Goal: Information Seeking & Learning: Understand process/instructions

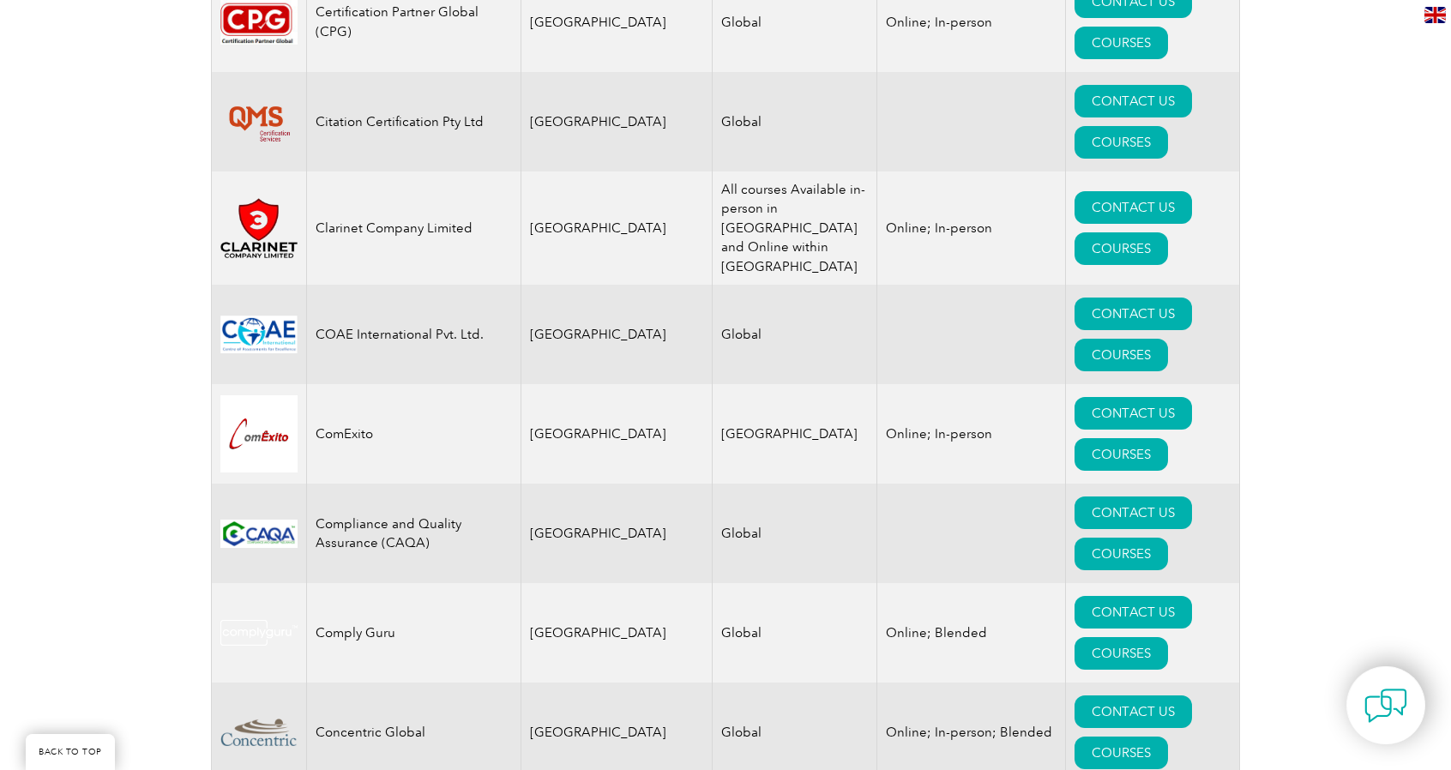
scroll to position [4817, 0]
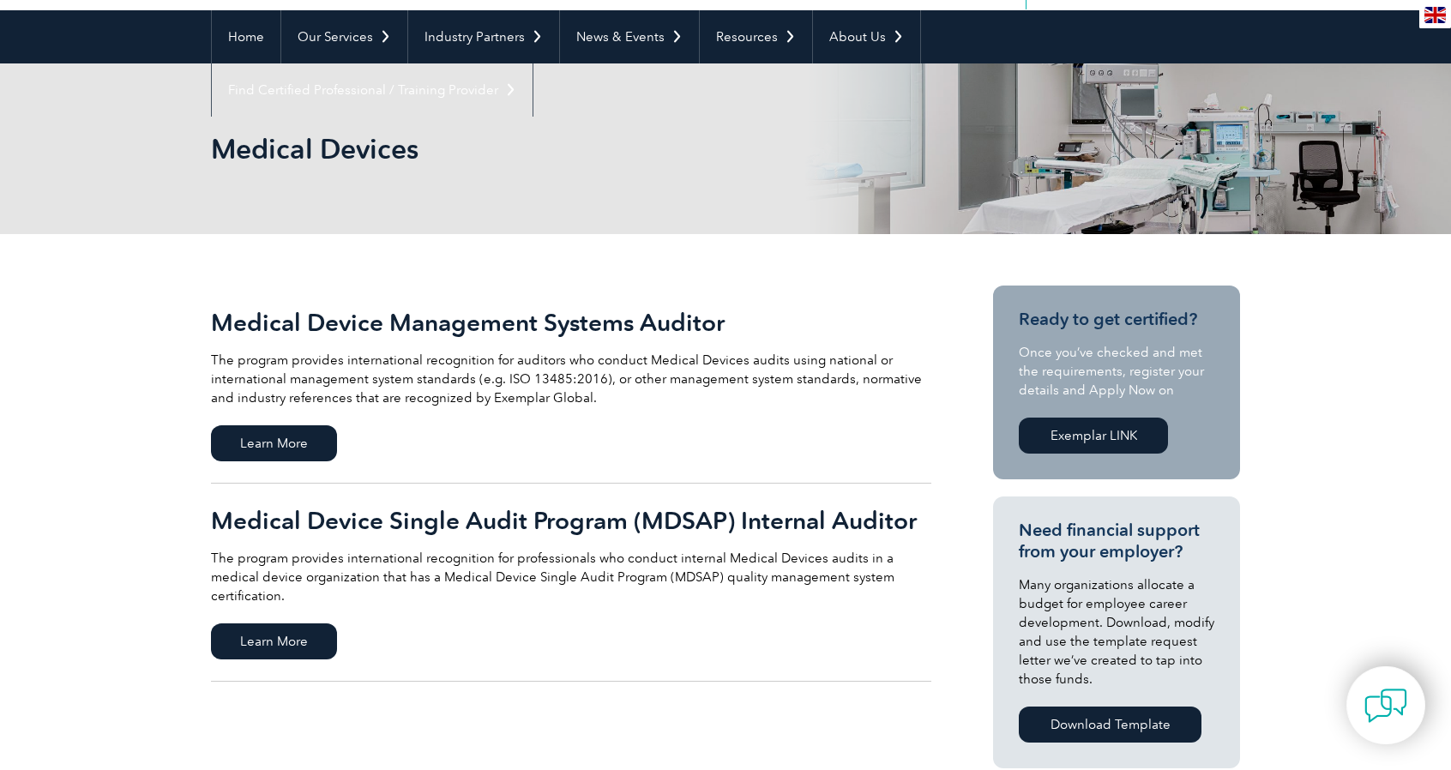
scroll to position [172, 0]
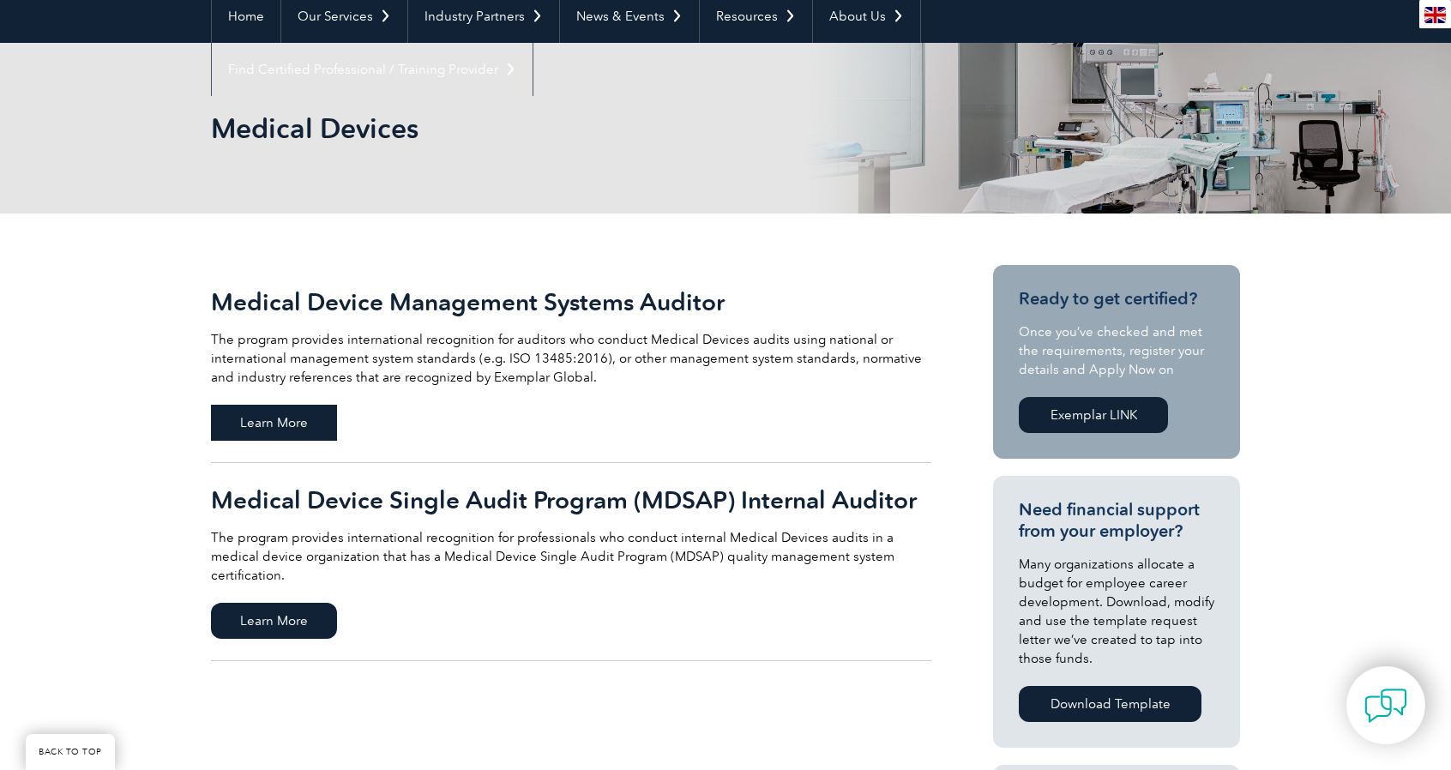
click at [262, 417] on span "Learn More" at bounding box center [274, 423] width 126 height 36
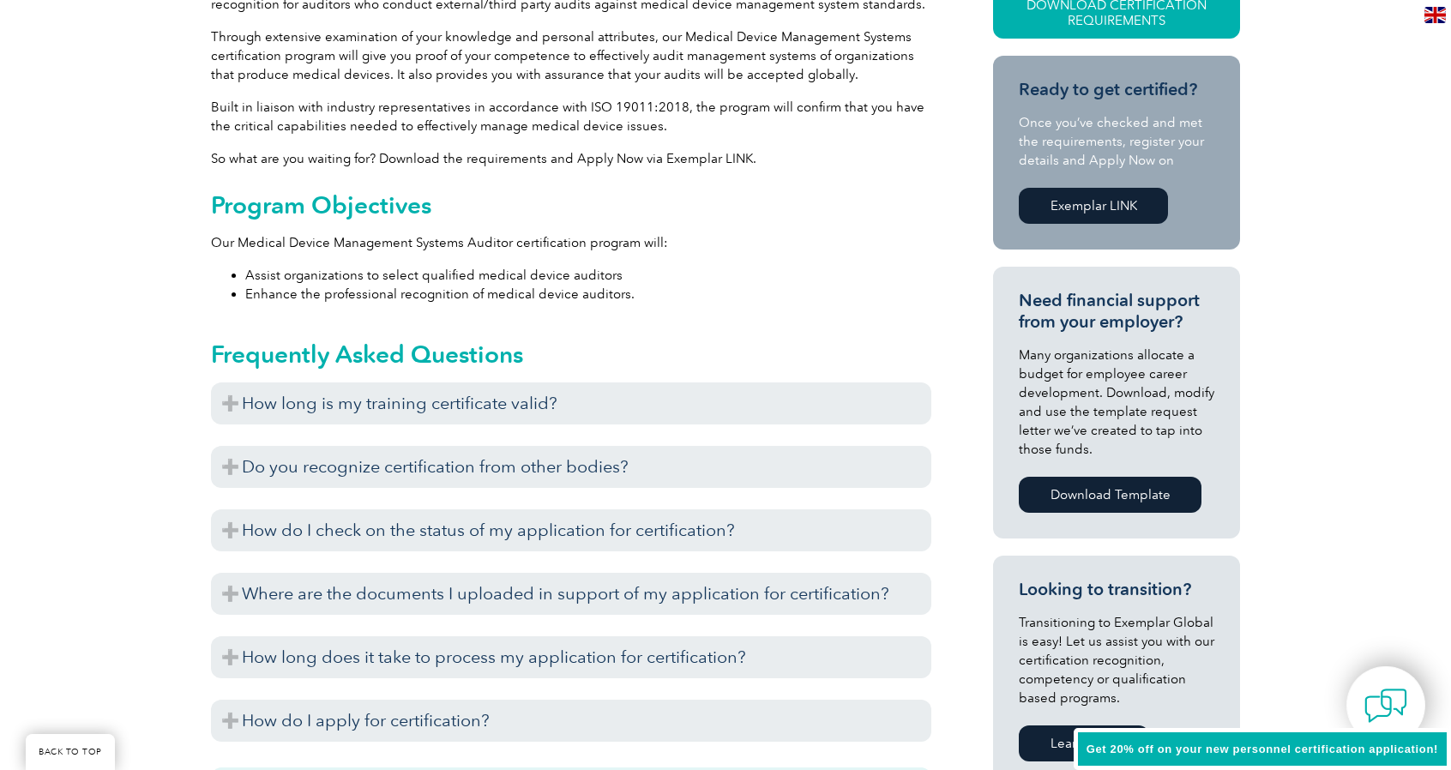
scroll to position [515, 0]
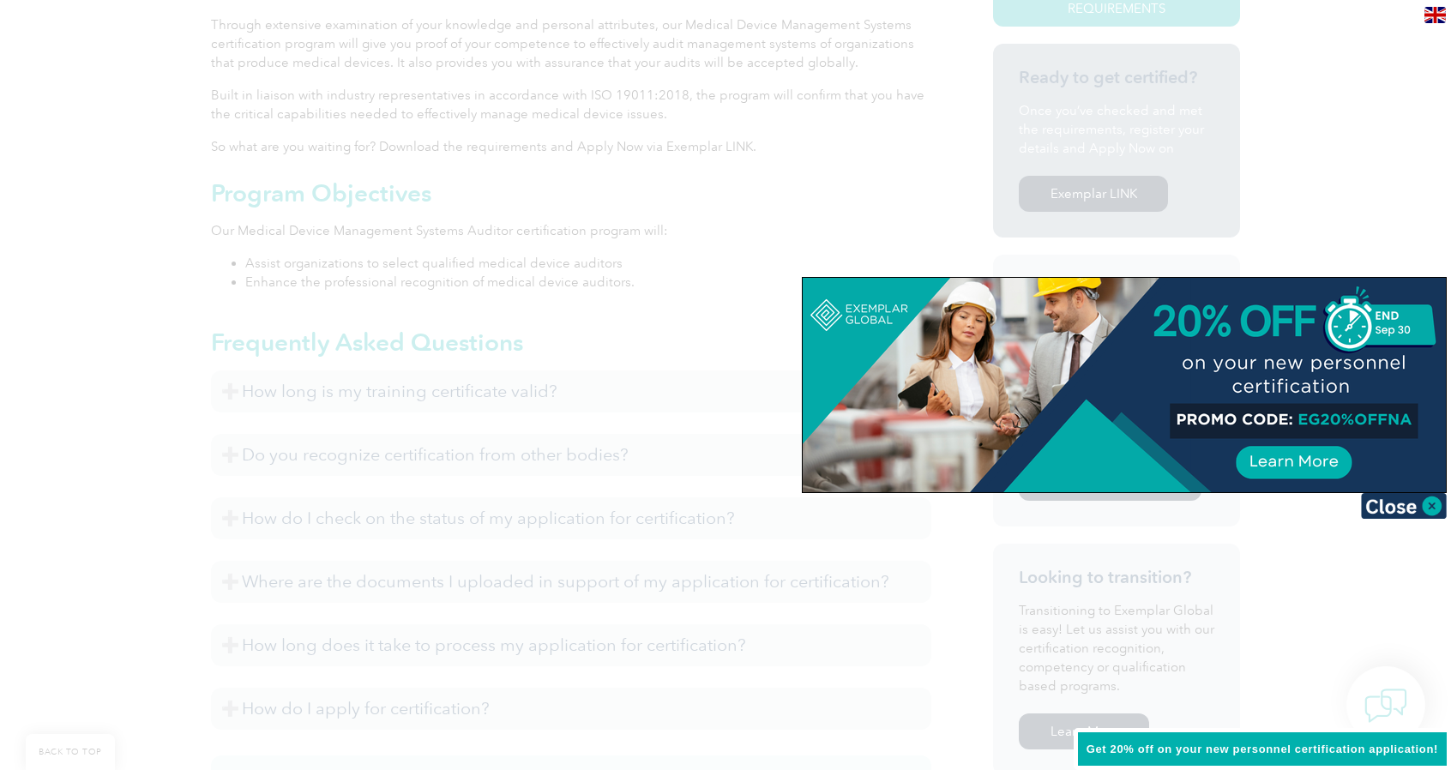
click at [593, 427] on div at bounding box center [725, 385] width 1451 height 770
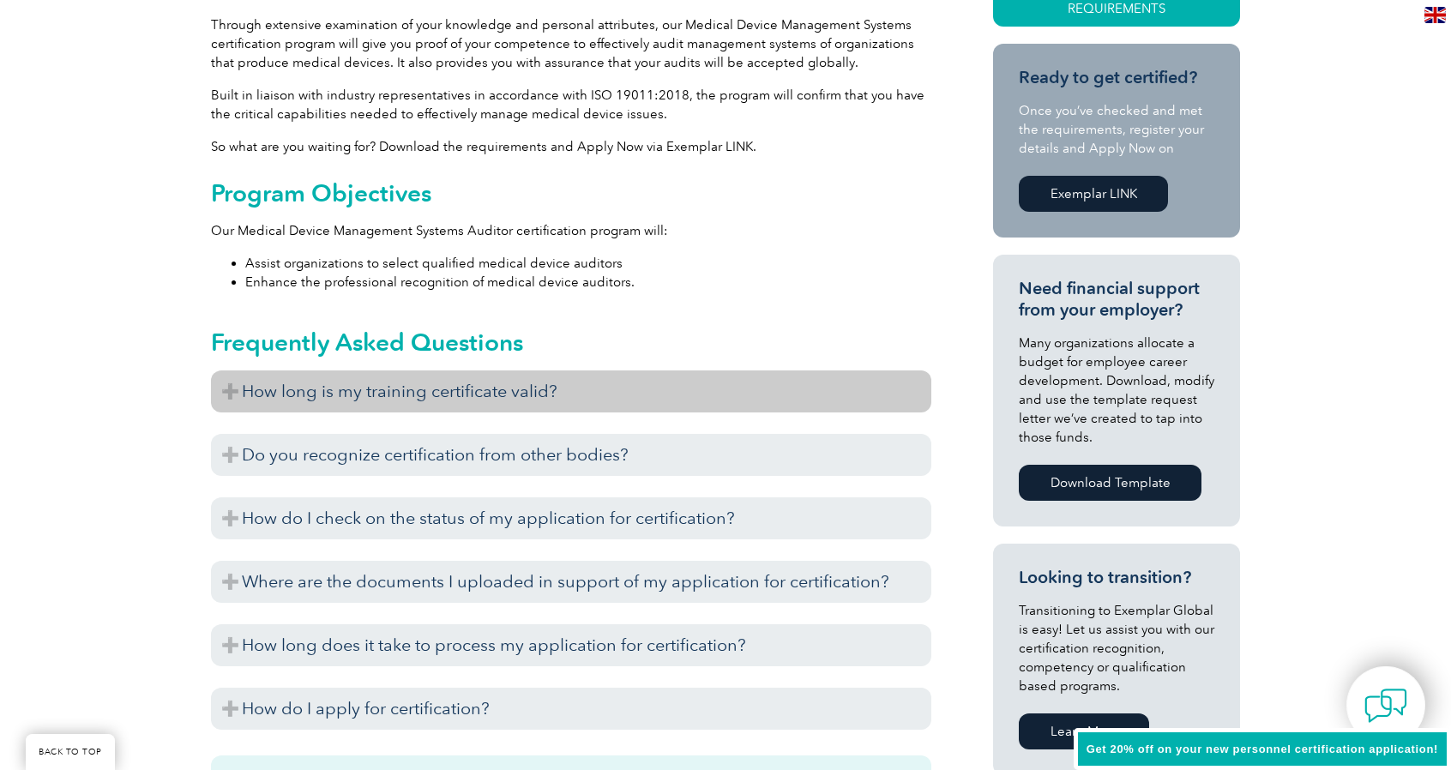
click at [448, 392] on h3 "How long is my training certificate valid?" at bounding box center [571, 392] width 720 height 42
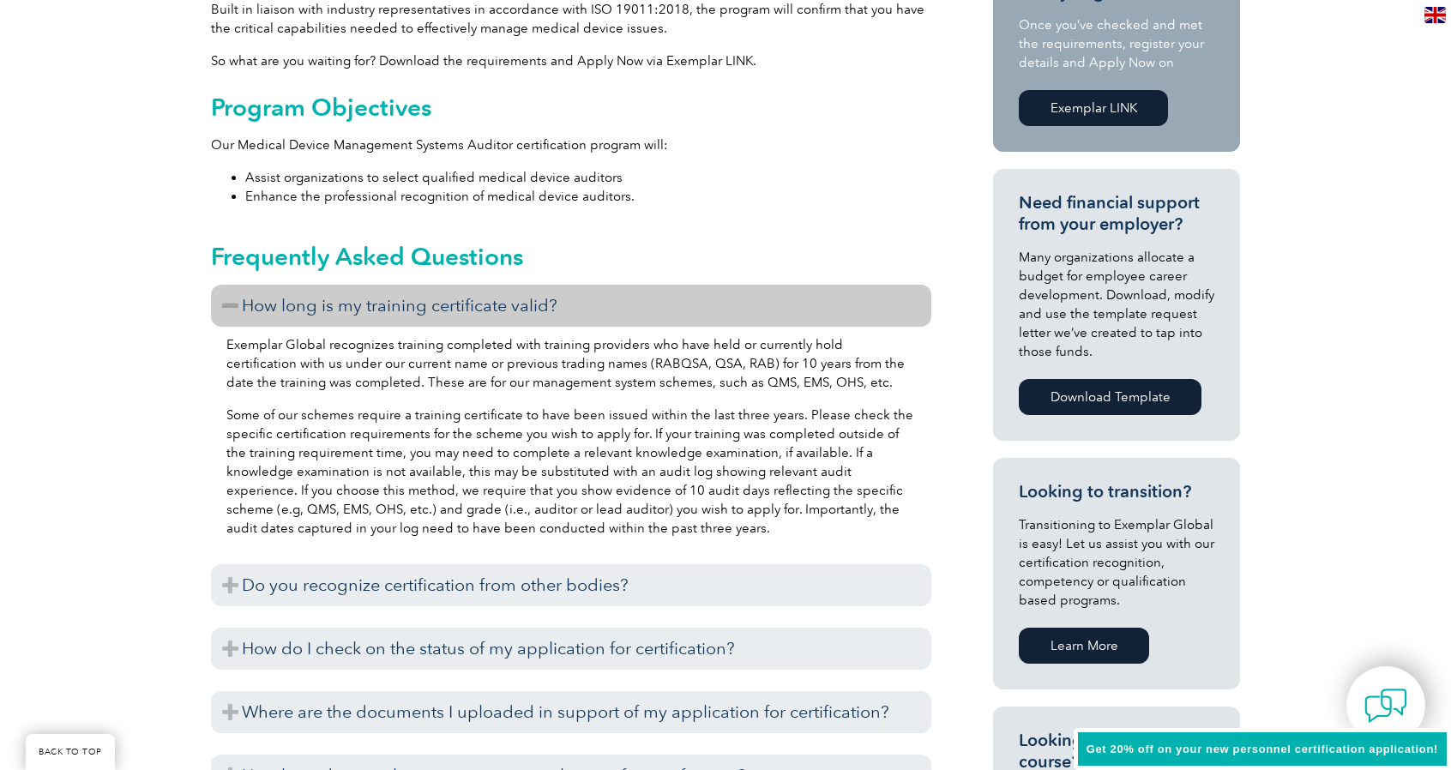
scroll to position [0, 0]
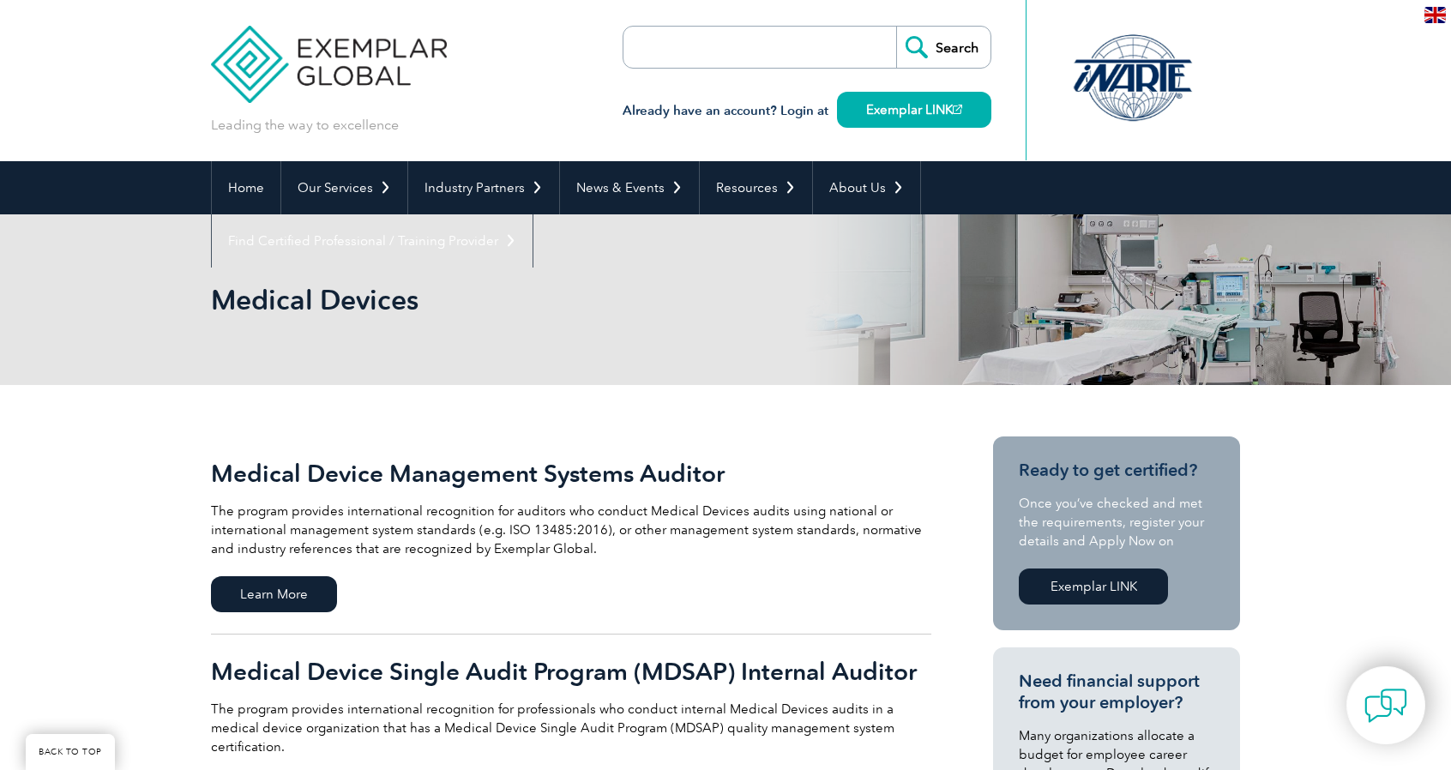
scroll to position [172, 0]
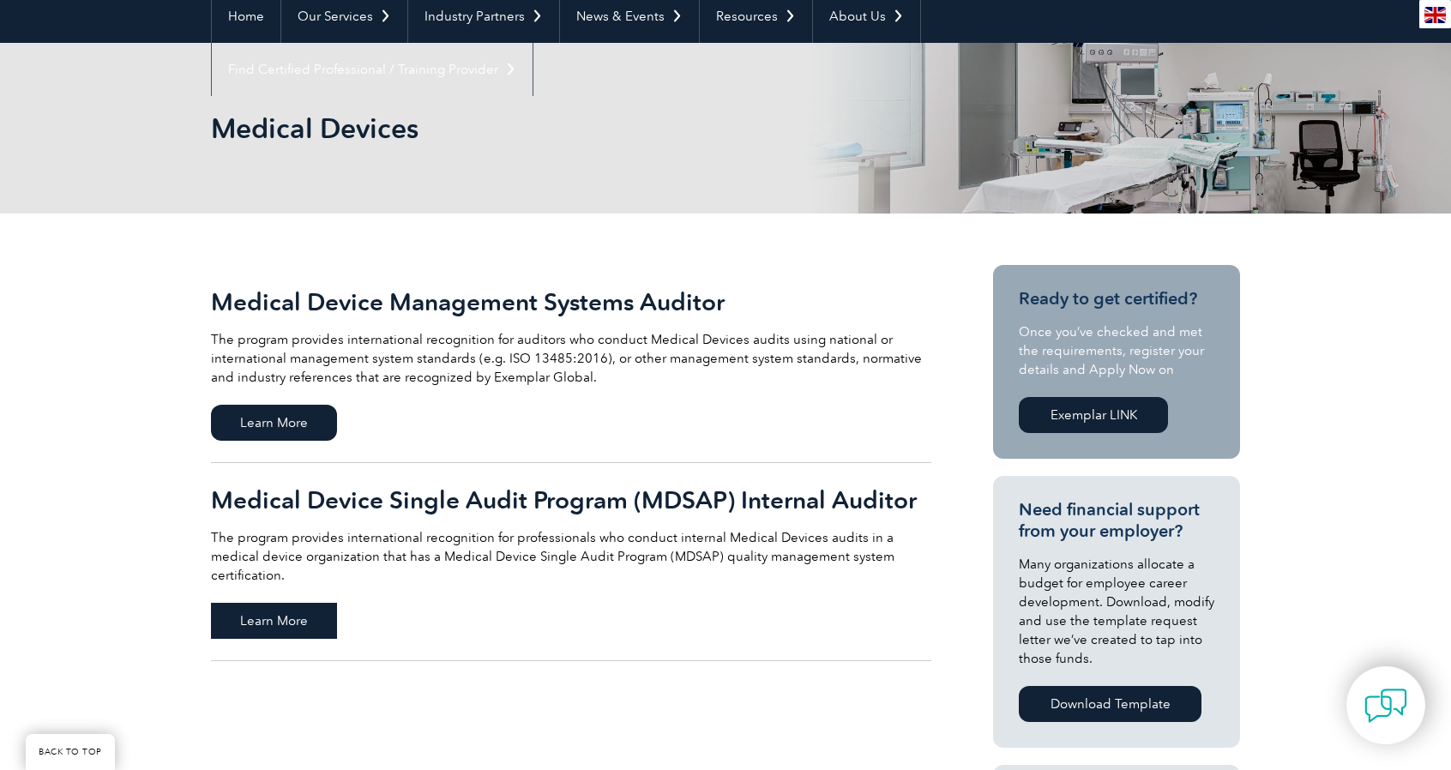
click at [280, 608] on span "Learn More" at bounding box center [274, 621] width 126 height 36
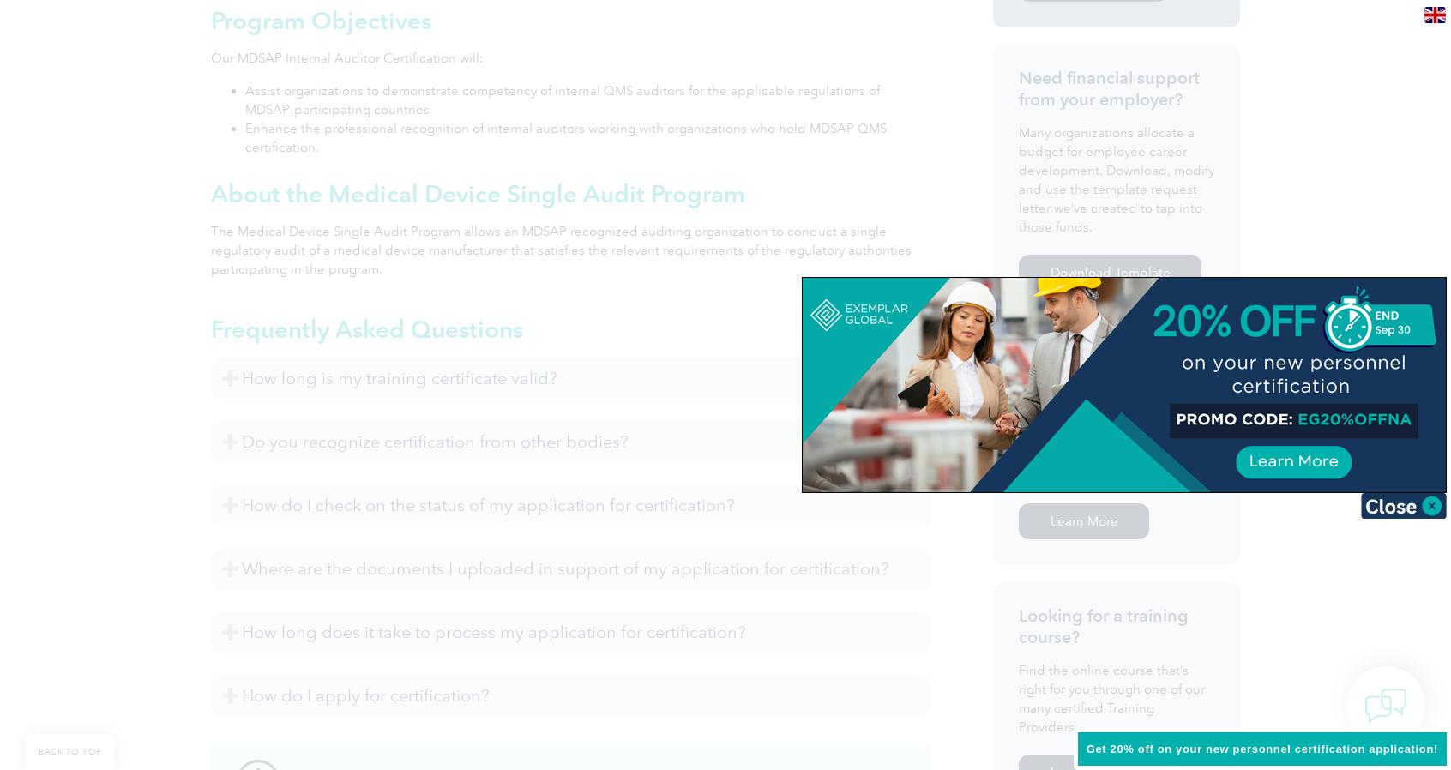
scroll to position [772, 0]
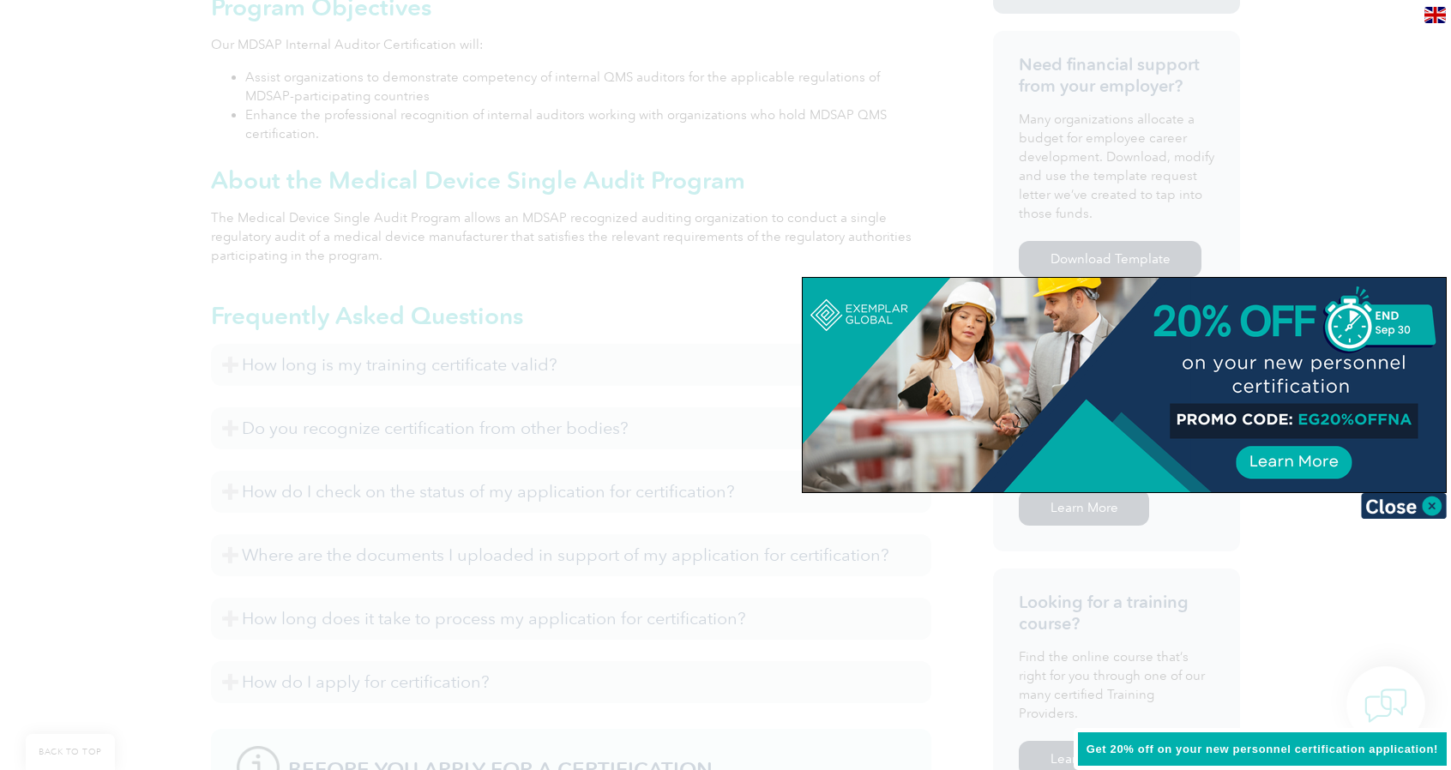
click at [676, 317] on div at bounding box center [725, 385] width 1451 height 770
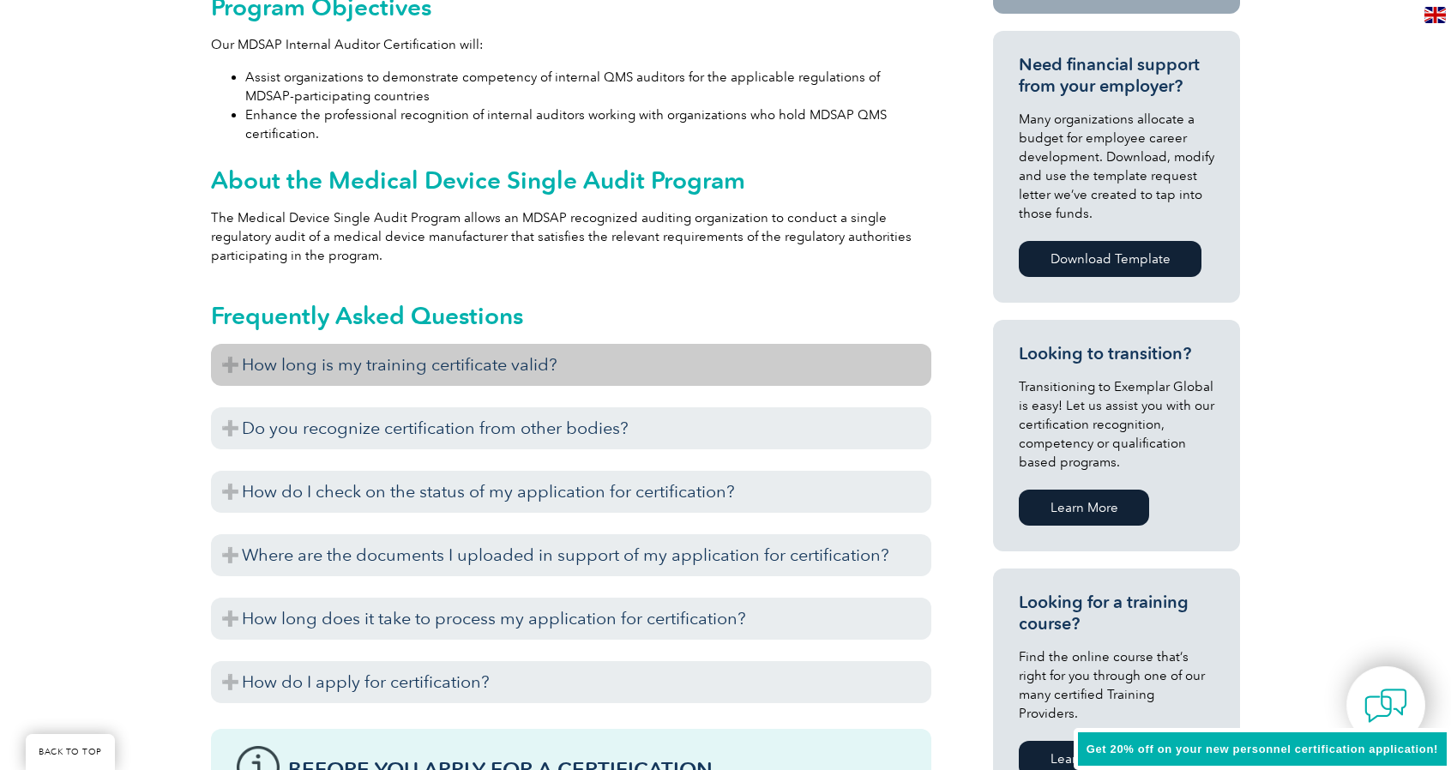
click at [496, 365] on h3 "How long is my training certificate valid?" at bounding box center [571, 365] width 720 height 42
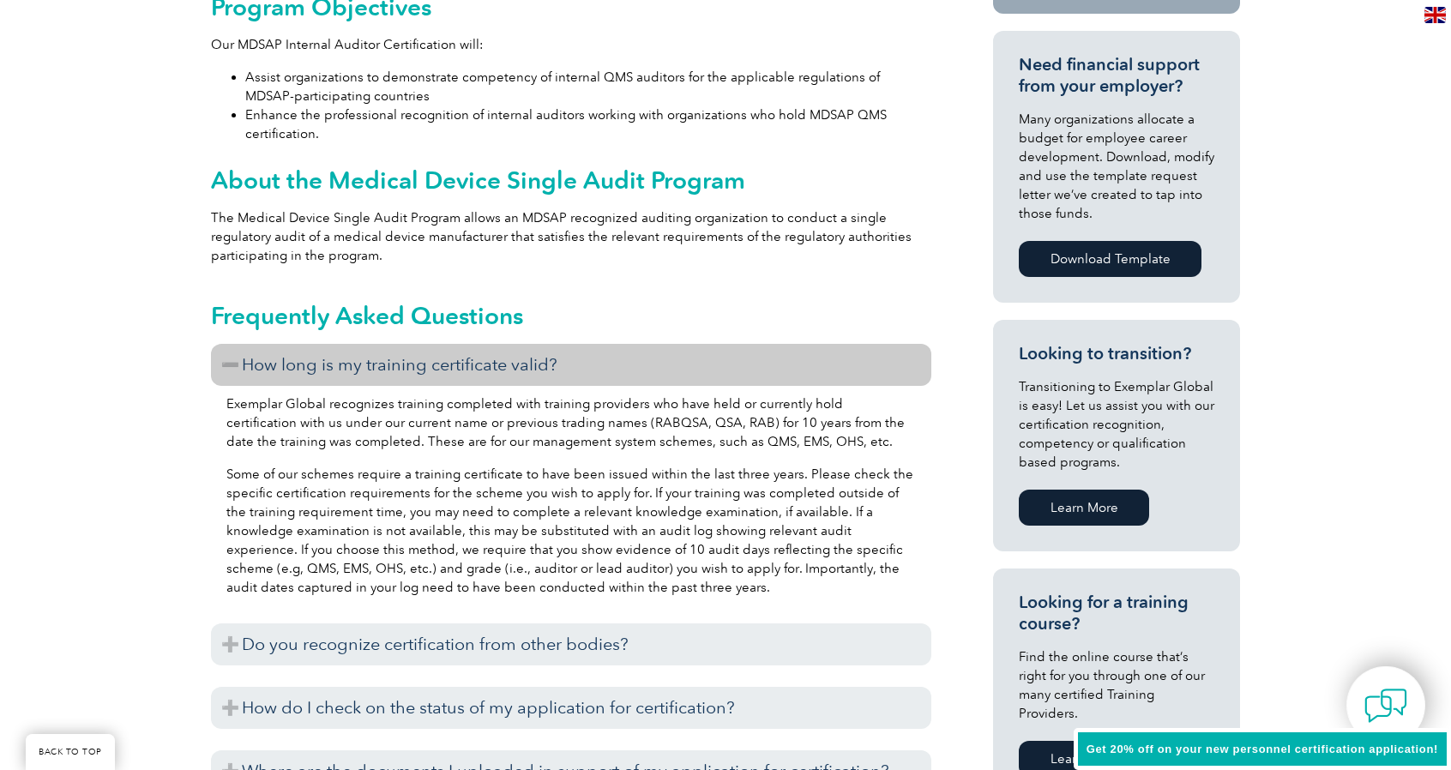
click at [376, 353] on h3 "How long is my training certificate valid?" at bounding box center [571, 365] width 720 height 42
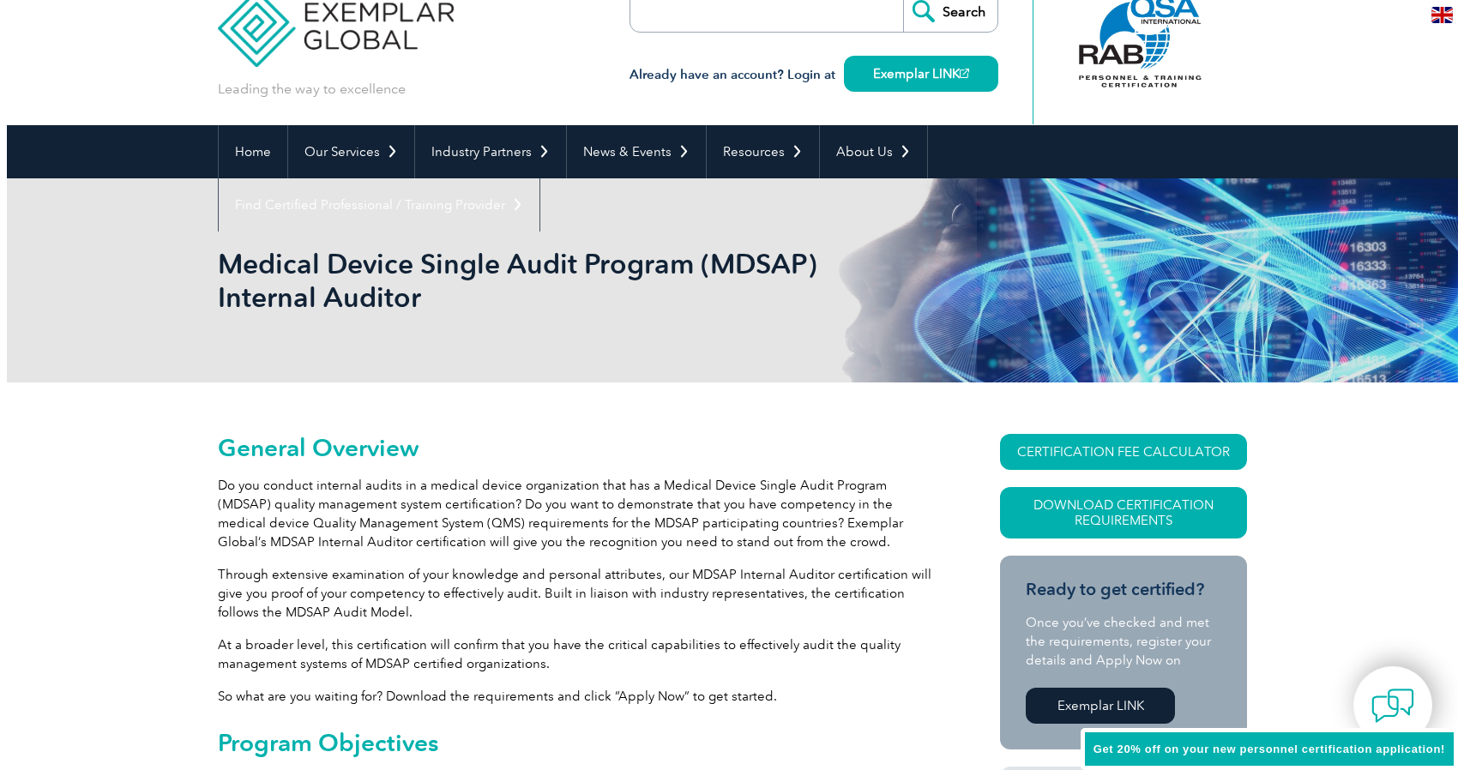
scroll to position [0, 0]
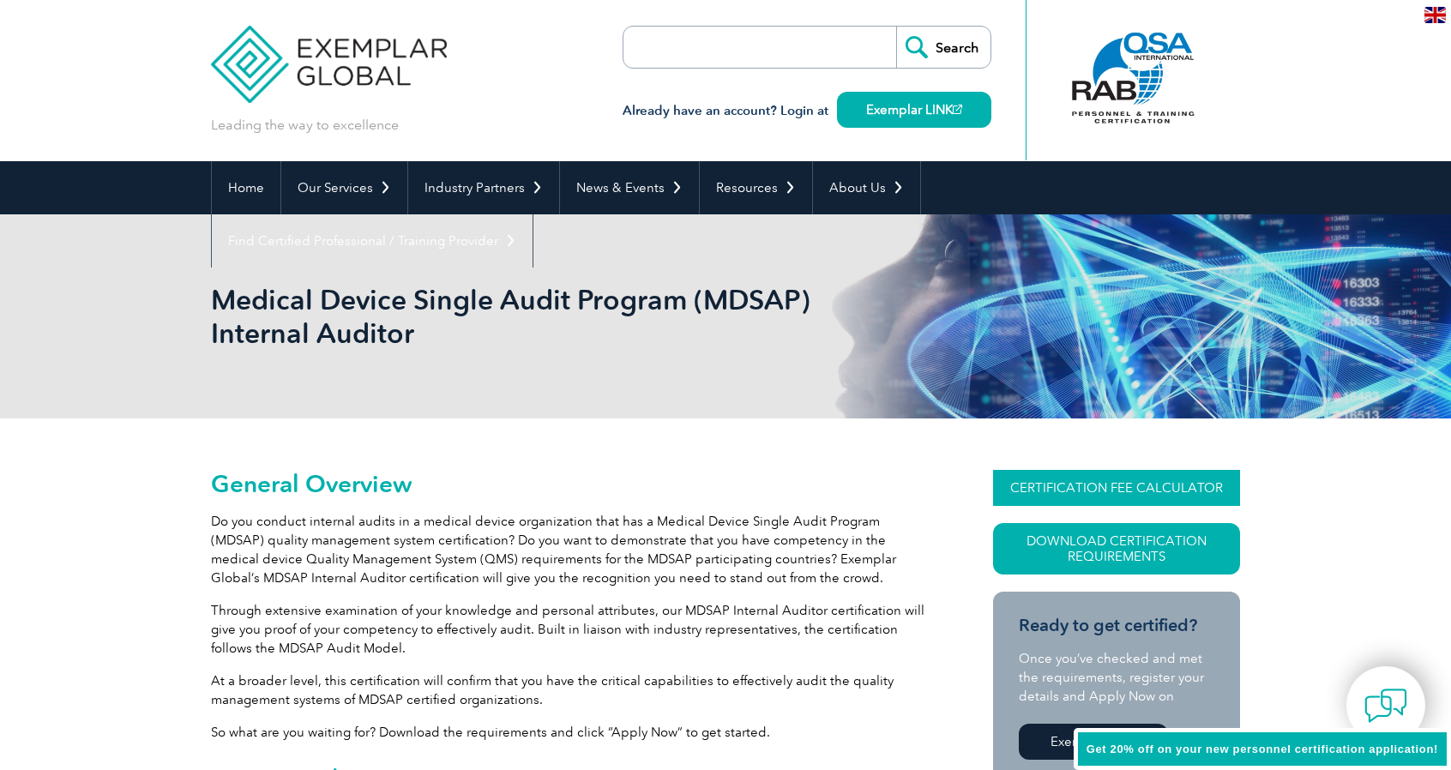
click at [1133, 483] on link "CERTIFICATION FEE CALCULATOR" at bounding box center [1116, 488] width 247 height 36
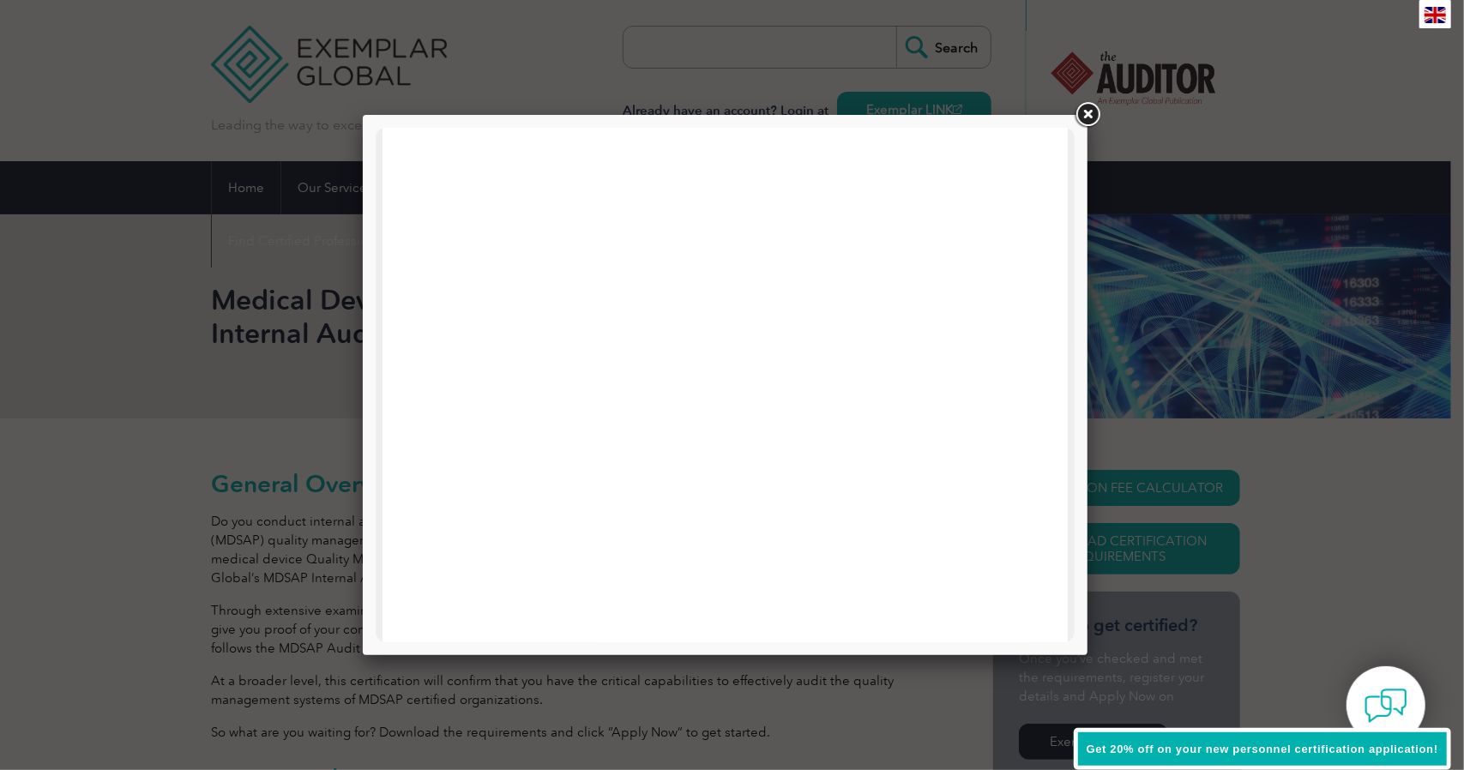
click at [1091, 110] on link at bounding box center [1087, 114] width 31 height 31
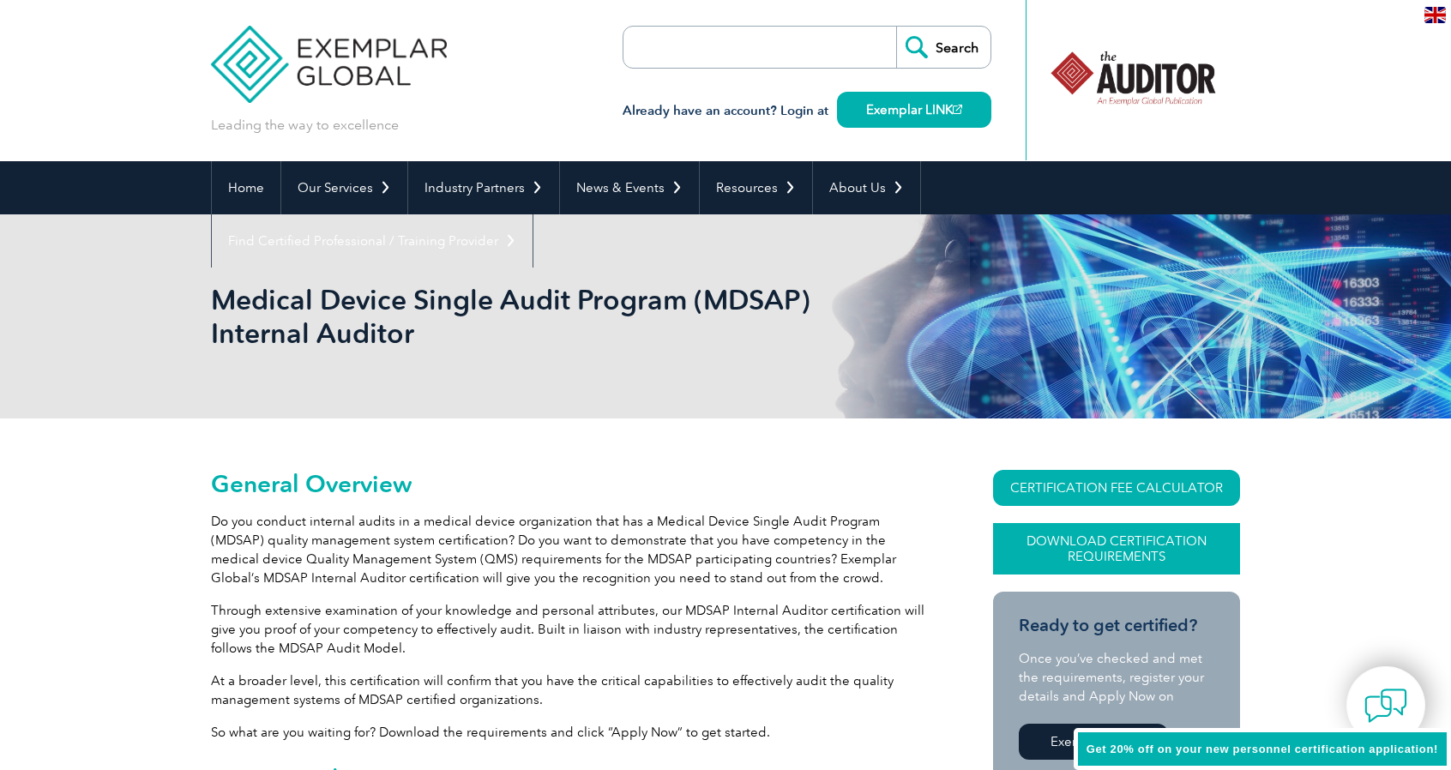
click at [1091, 557] on link "Download Certification Requirements" at bounding box center [1116, 548] width 247 height 51
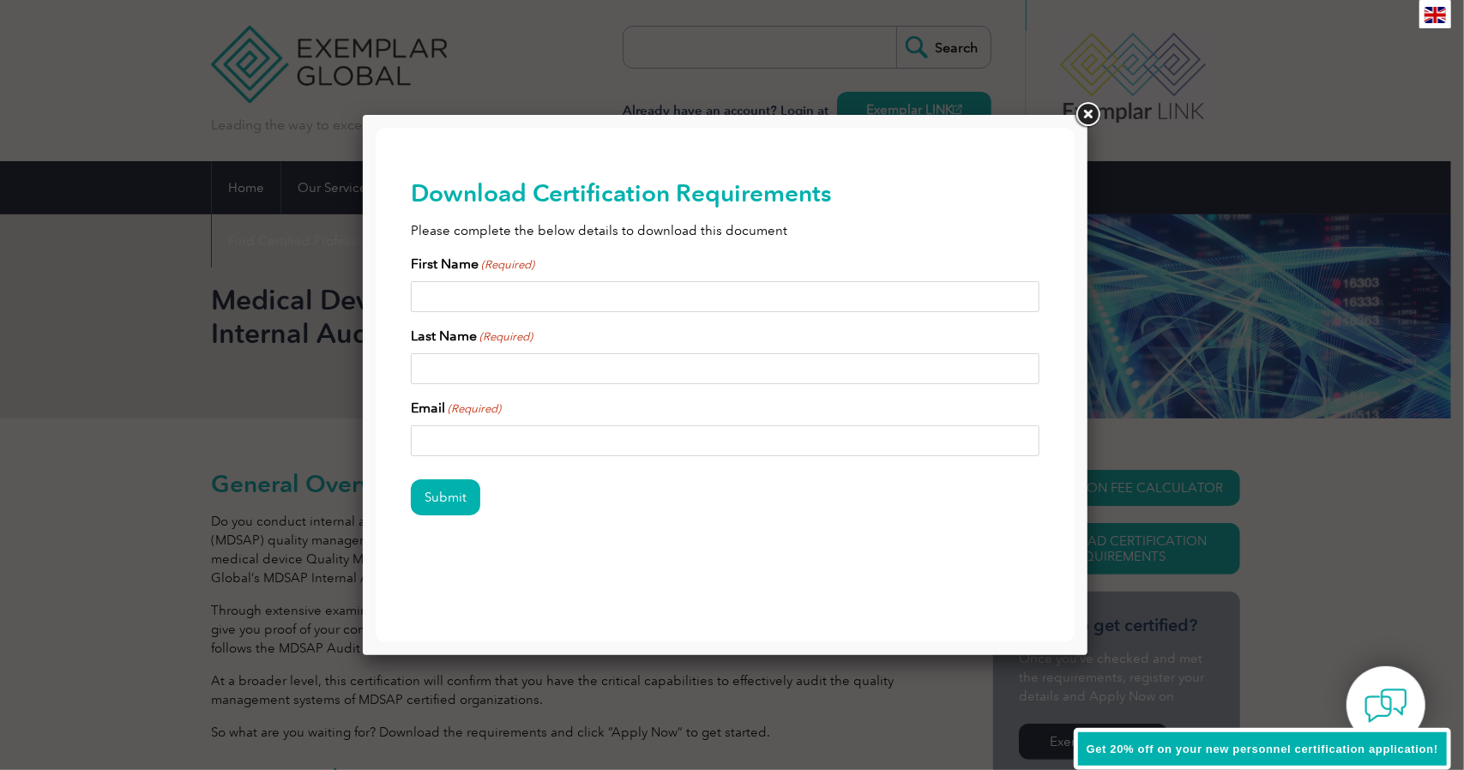
click at [1094, 109] on link at bounding box center [1087, 114] width 31 height 31
